Goal: Task Accomplishment & Management: Manage account settings

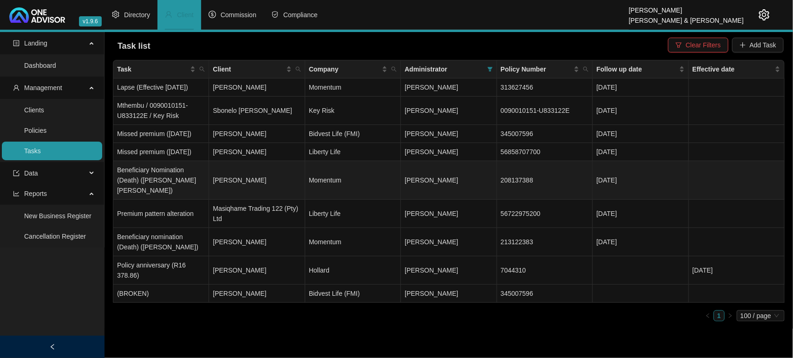
click at [248, 199] on td "[PERSON_NAME]" at bounding box center [257, 180] width 96 height 39
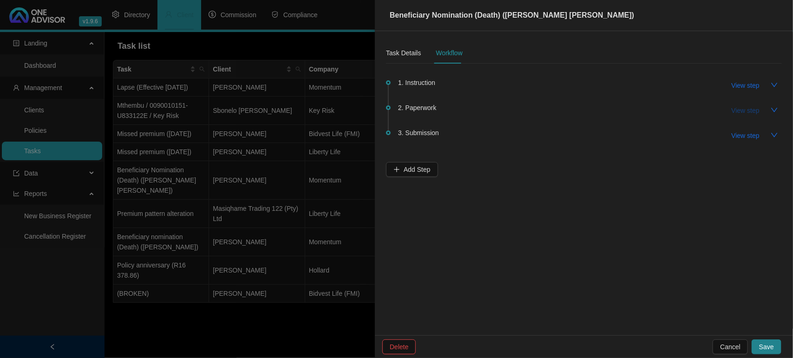
click at [751, 108] on span "View step" at bounding box center [745, 110] width 28 height 10
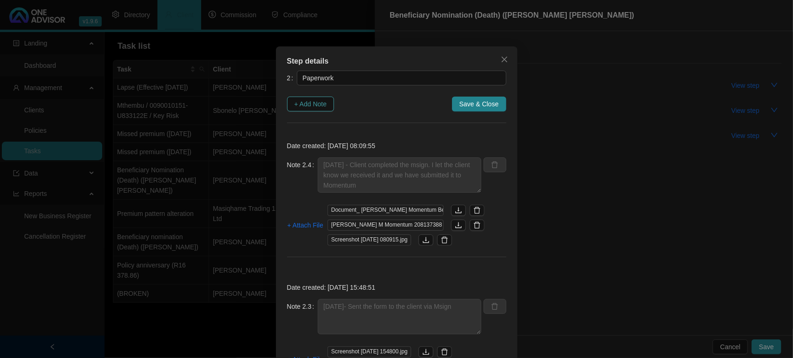
drag, startPoint x: 293, startPoint y: 106, endPoint x: 299, endPoint y: 105, distance: 5.2
click at [296, 106] on span "+ Add Note" at bounding box center [310, 104] width 33 height 10
type textarea "[DATE] - Client completed the msign. I let the client know we received it and w…"
type textarea "[DATE]- Sent the form to the client via Msign"
type textarea "[DATE] - Follow up with the attorney as it was marked as urgent and also sent a…"
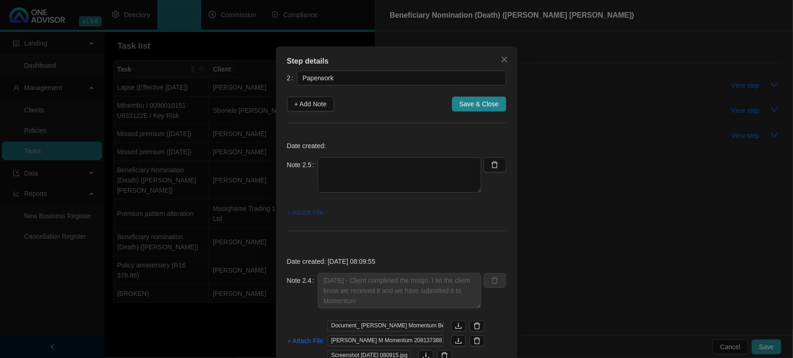
click at [308, 214] on span "+ Attach File" at bounding box center [305, 212] width 36 height 10
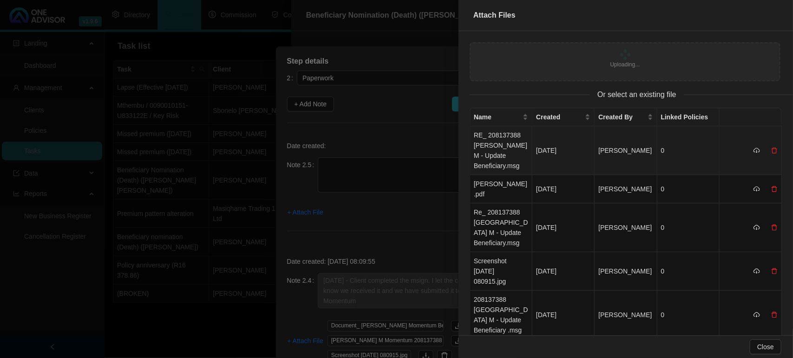
drag, startPoint x: 483, startPoint y: 152, endPoint x: 489, endPoint y: 151, distance: 5.6
click at [484, 152] on td "RE_ 208137388 [PERSON_NAME] M - Update Beneficiary.msg" at bounding box center [501, 150] width 62 height 49
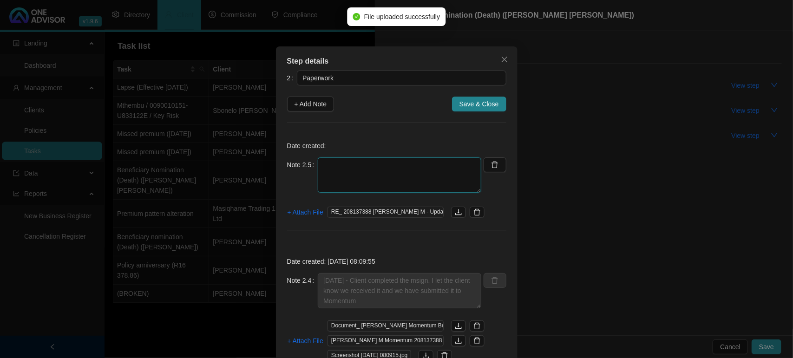
click at [332, 173] on textarea at bounding box center [399, 174] width 163 height 35
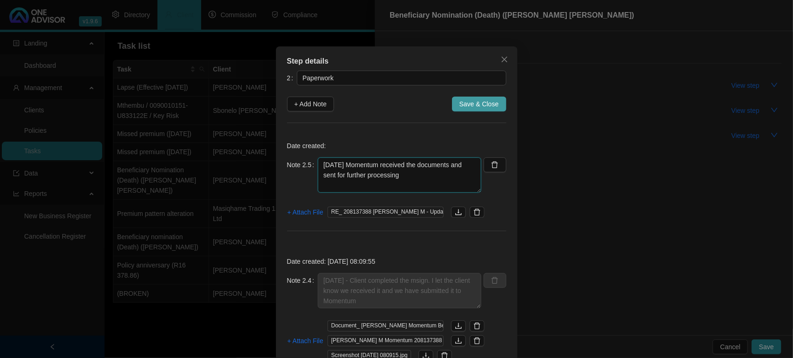
type textarea "[DATE] Momentum received the documents and sent for further processing"
click at [479, 104] on span "Save & Close" at bounding box center [478, 104] width 39 height 10
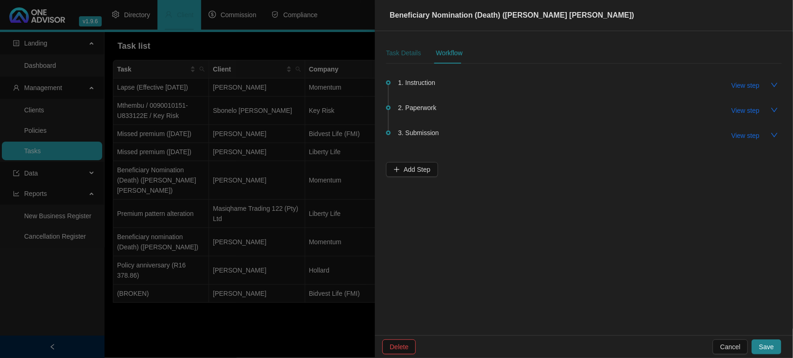
click at [411, 52] on div "Task Details" at bounding box center [403, 53] width 35 height 10
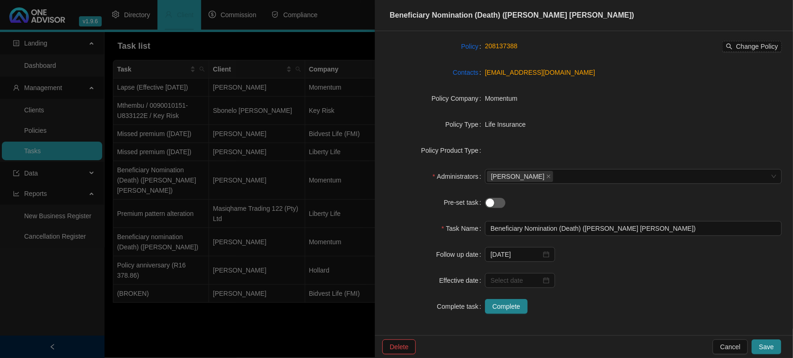
scroll to position [85, 0]
click at [514, 254] on input "[DATE]" at bounding box center [515, 253] width 51 height 10
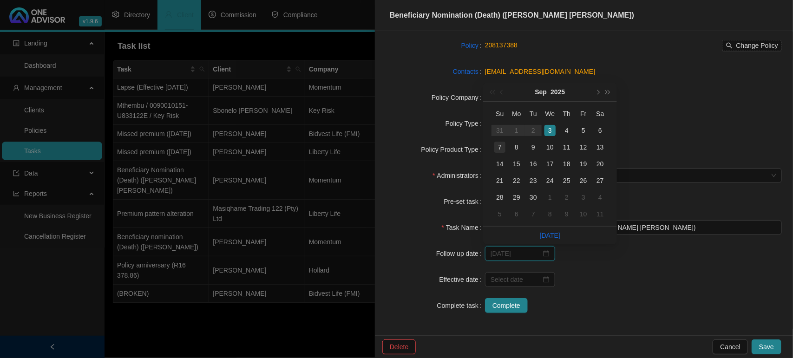
type input "[DATE]"
drag, startPoint x: 502, startPoint y: 147, endPoint x: 473, endPoint y: 118, distance: 41.1
click at [502, 147] on div "7" at bounding box center [499, 147] width 11 height 11
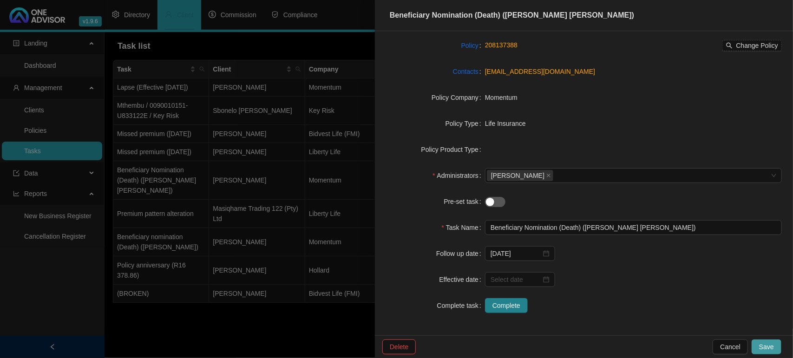
click at [768, 345] on span "Save" at bounding box center [766, 347] width 15 height 10
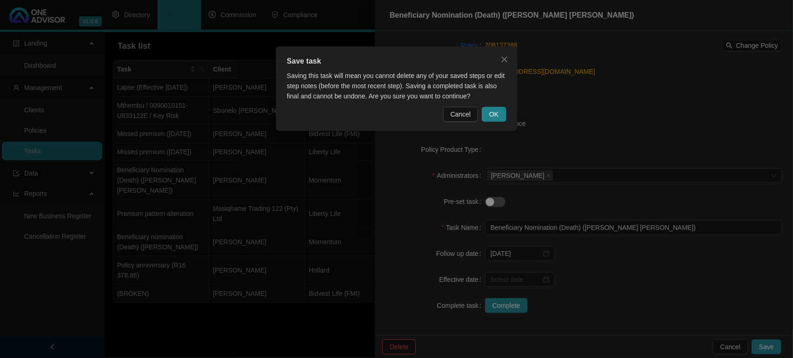
drag, startPoint x: 479, startPoint y: 111, endPoint x: 486, endPoint y: 112, distance: 7.0
click at [481, 112] on div "Cancel OK" at bounding box center [396, 114] width 219 height 15
click at [497, 113] on span "OK" at bounding box center [493, 114] width 9 height 10
